Goal: Check status: Check status

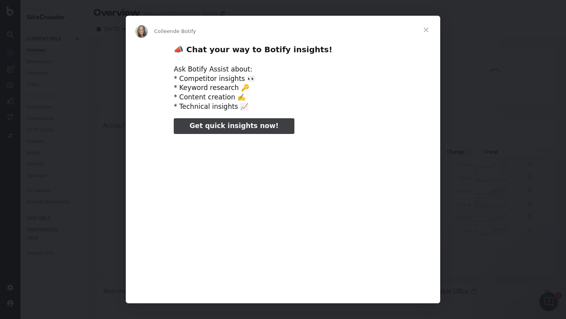
type input "106302"
click at [423, 28] on span "Fermer" at bounding box center [426, 30] width 28 height 28
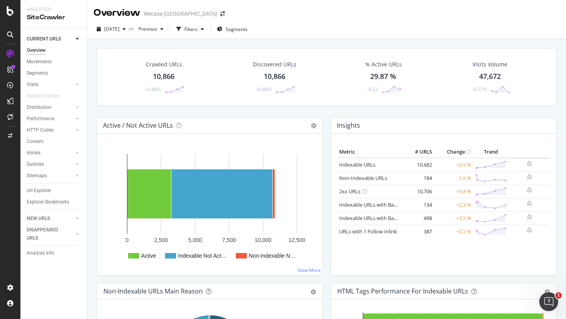
click at [198, 83] on div "Crawled URLs 10,866 +0.88%" at bounding box center [164, 77] width 110 height 41
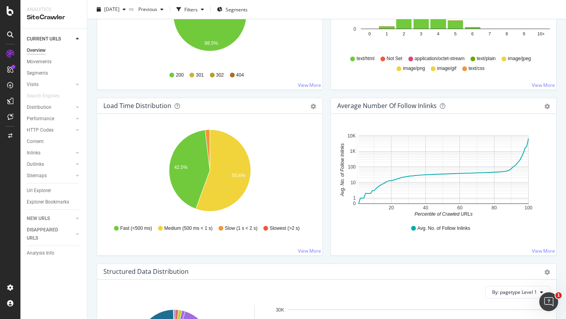
scroll to position [802, 0]
